Goal: Information Seeking & Learning: Stay updated

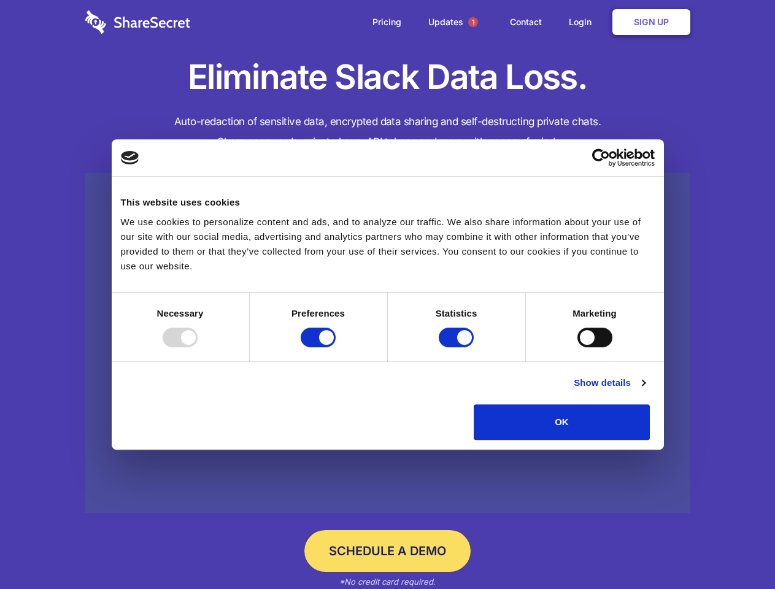
click at [198, 347] on div at bounding box center [180, 338] width 35 height 20
click at [336, 347] on input "Preferences" at bounding box center [318, 338] width 35 height 20
checkbox input "false"
click at [458, 347] on input "Statistics" at bounding box center [456, 338] width 35 height 20
checkbox input "false"
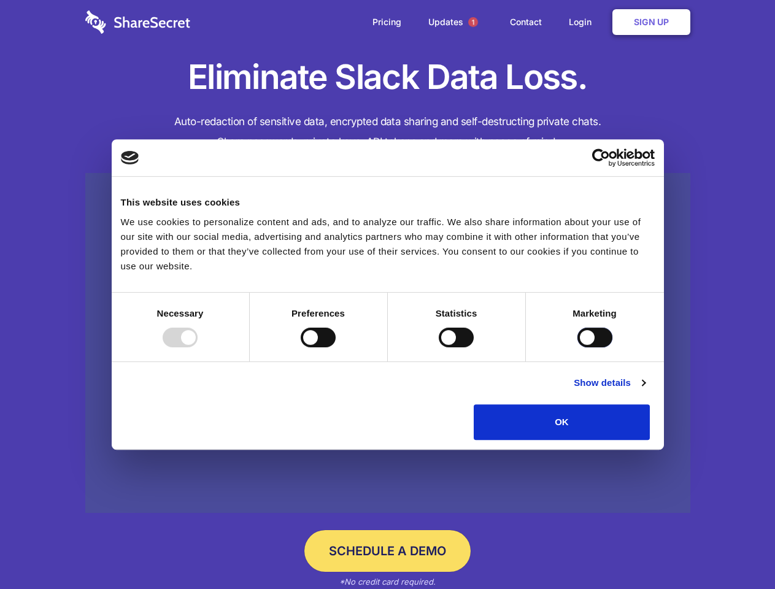
click at [577, 347] on input "Marketing" at bounding box center [594, 338] width 35 height 20
checkbox input "true"
click at [645, 390] on link "Show details" at bounding box center [609, 383] width 71 height 15
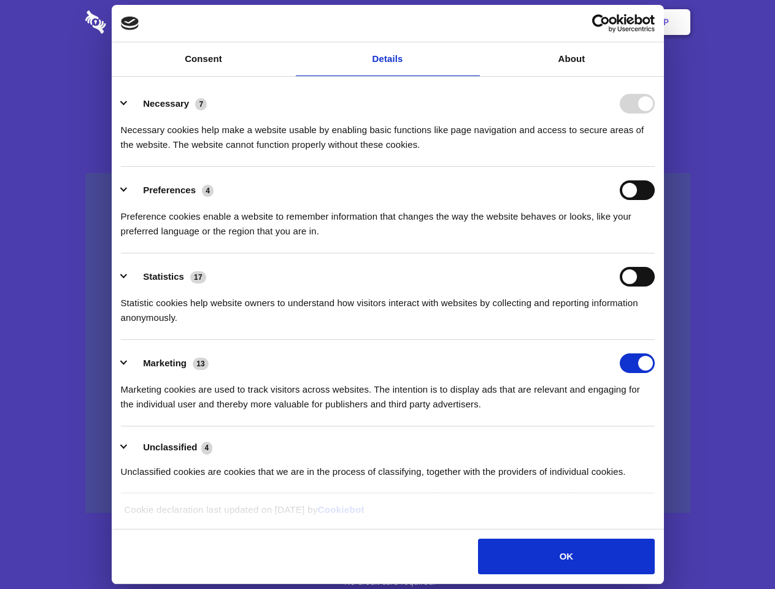
click at [655, 167] on li "Necessary 7 Necessary cookies help make a website usable by enabling basic func…" at bounding box center [388, 123] width 534 height 87
click at [472, 22] on span "1" at bounding box center [473, 22] width 10 height 10
